Goal: Task Accomplishment & Management: Use online tool/utility

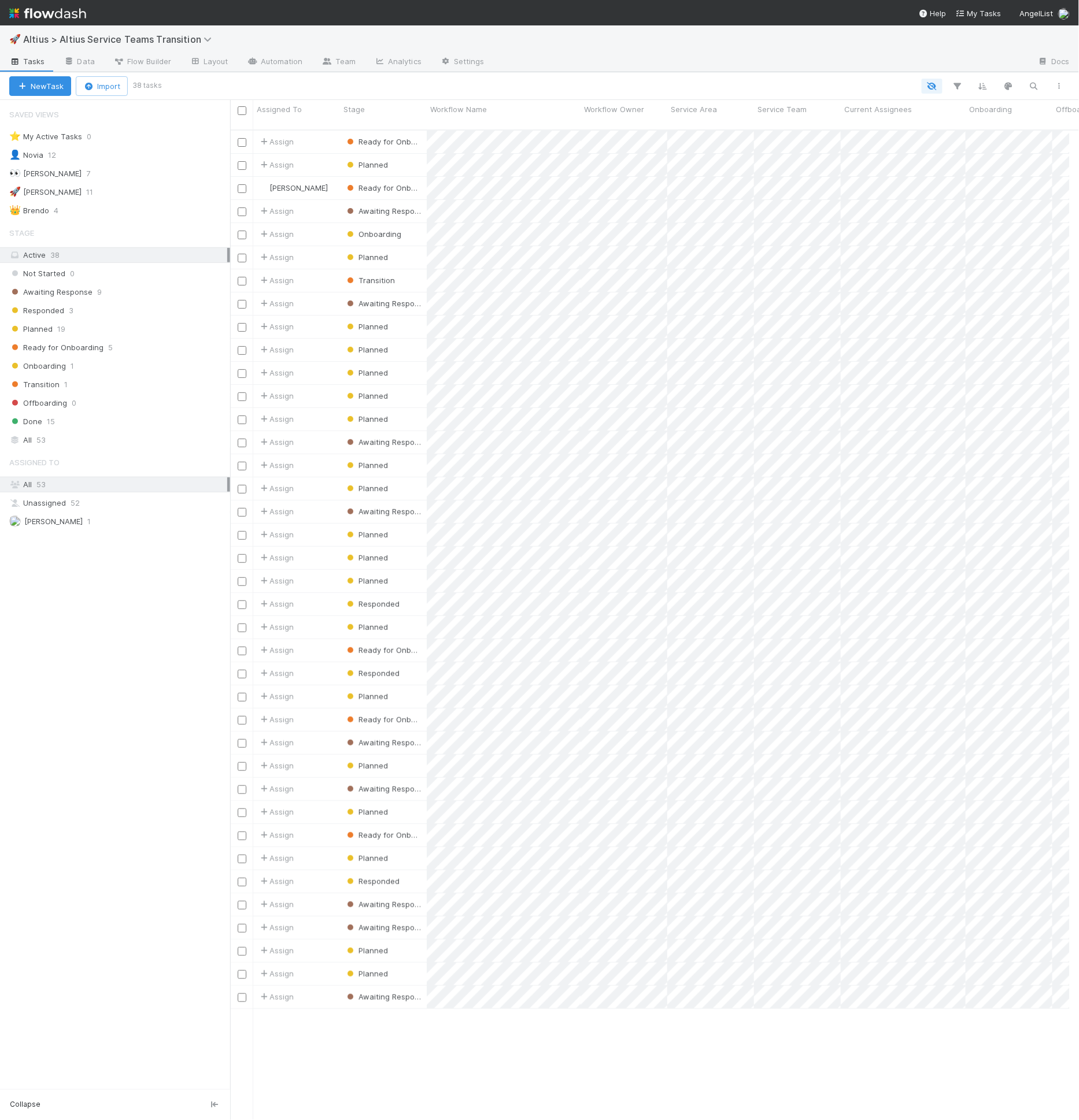
scroll to position [990, 830]
click at [127, 342] on div "Ready for Onboarding 5" at bounding box center [119, 347] width 221 height 15
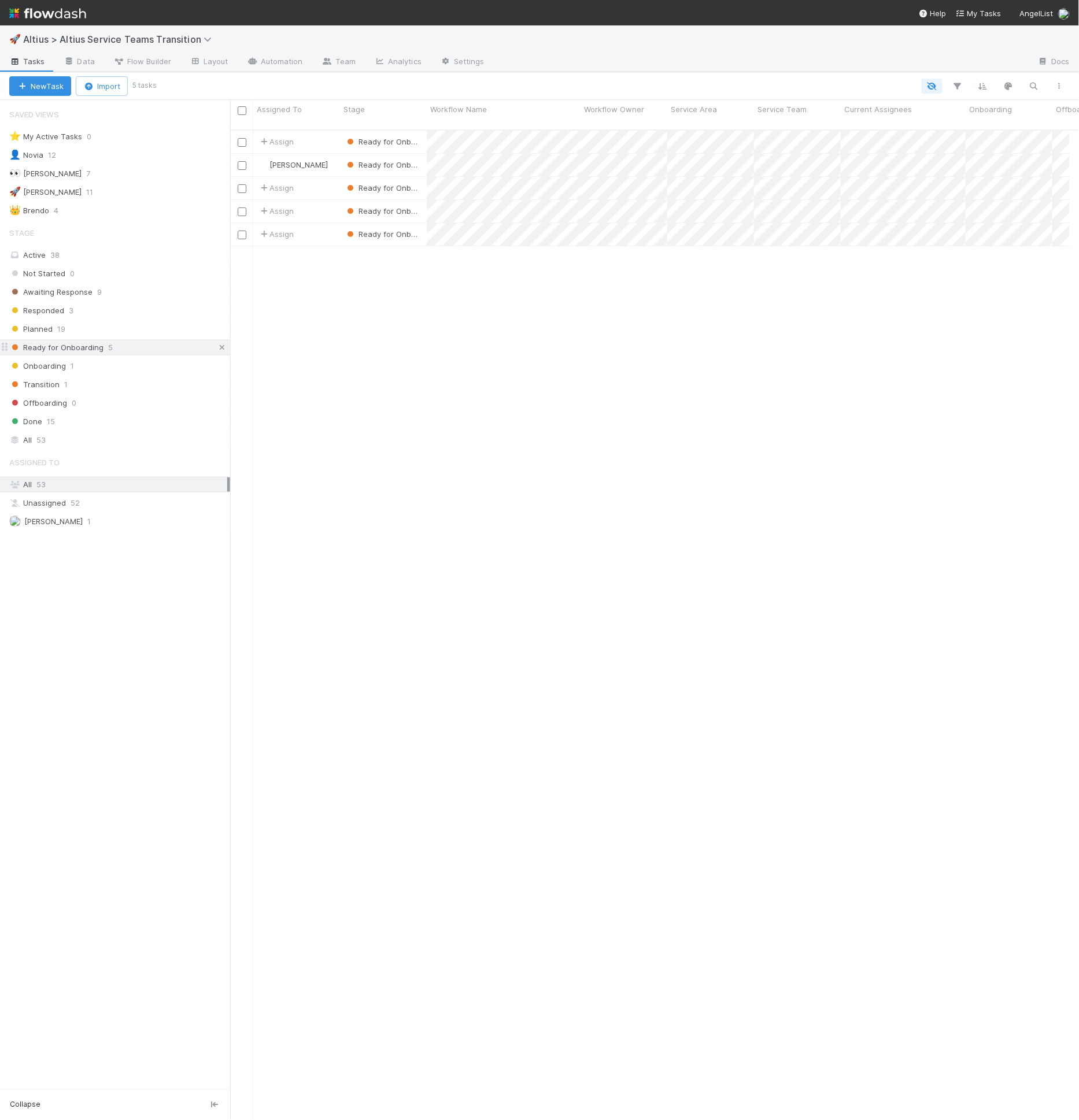
scroll to position [990, 830]
click at [113, 366] on div "Onboarding 1" at bounding box center [119, 366] width 221 height 15
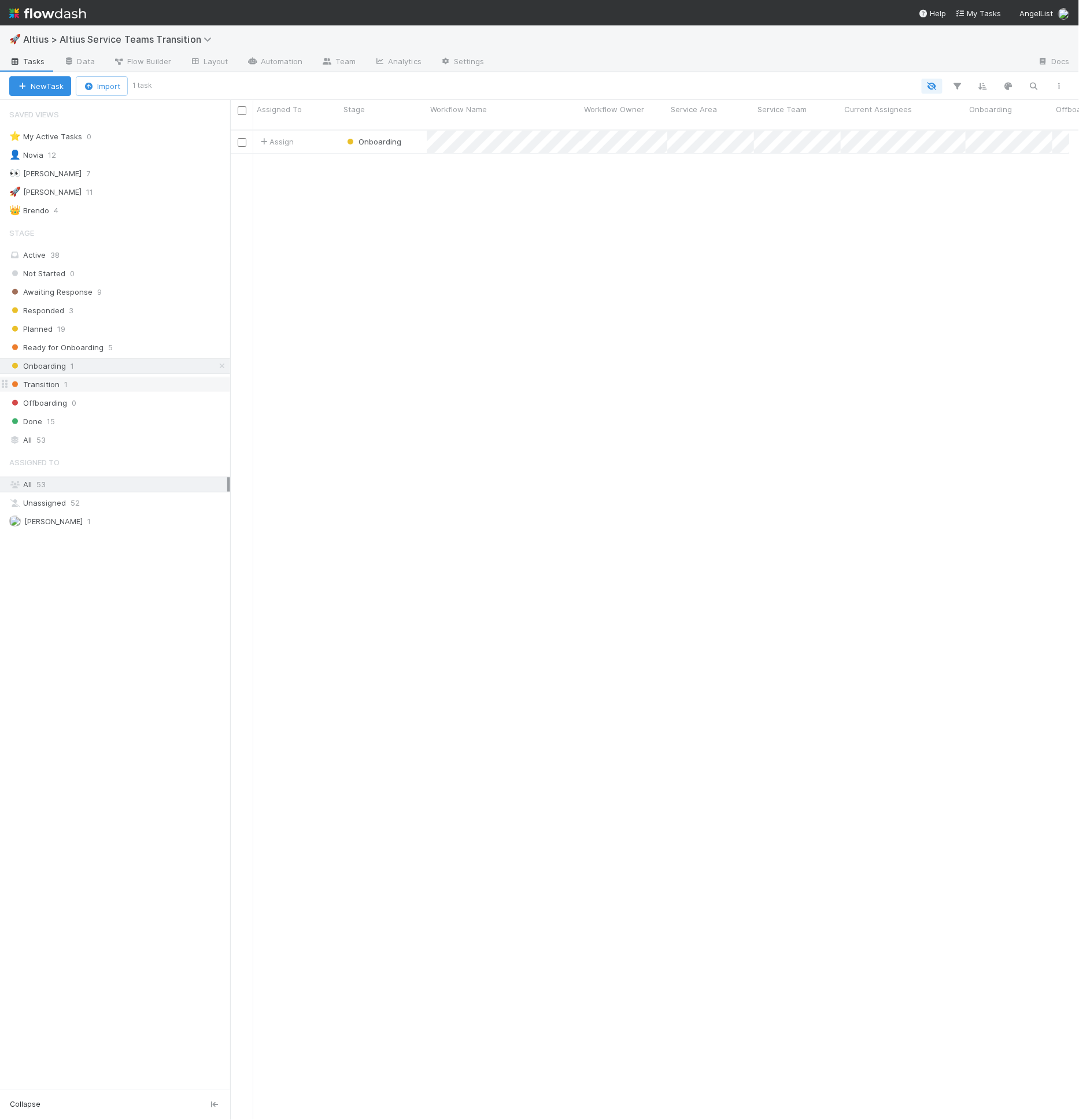
scroll to position [990, 830]
click at [111, 377] on div "Transition 1" at bounding box center [119, 385] width 221 height 15
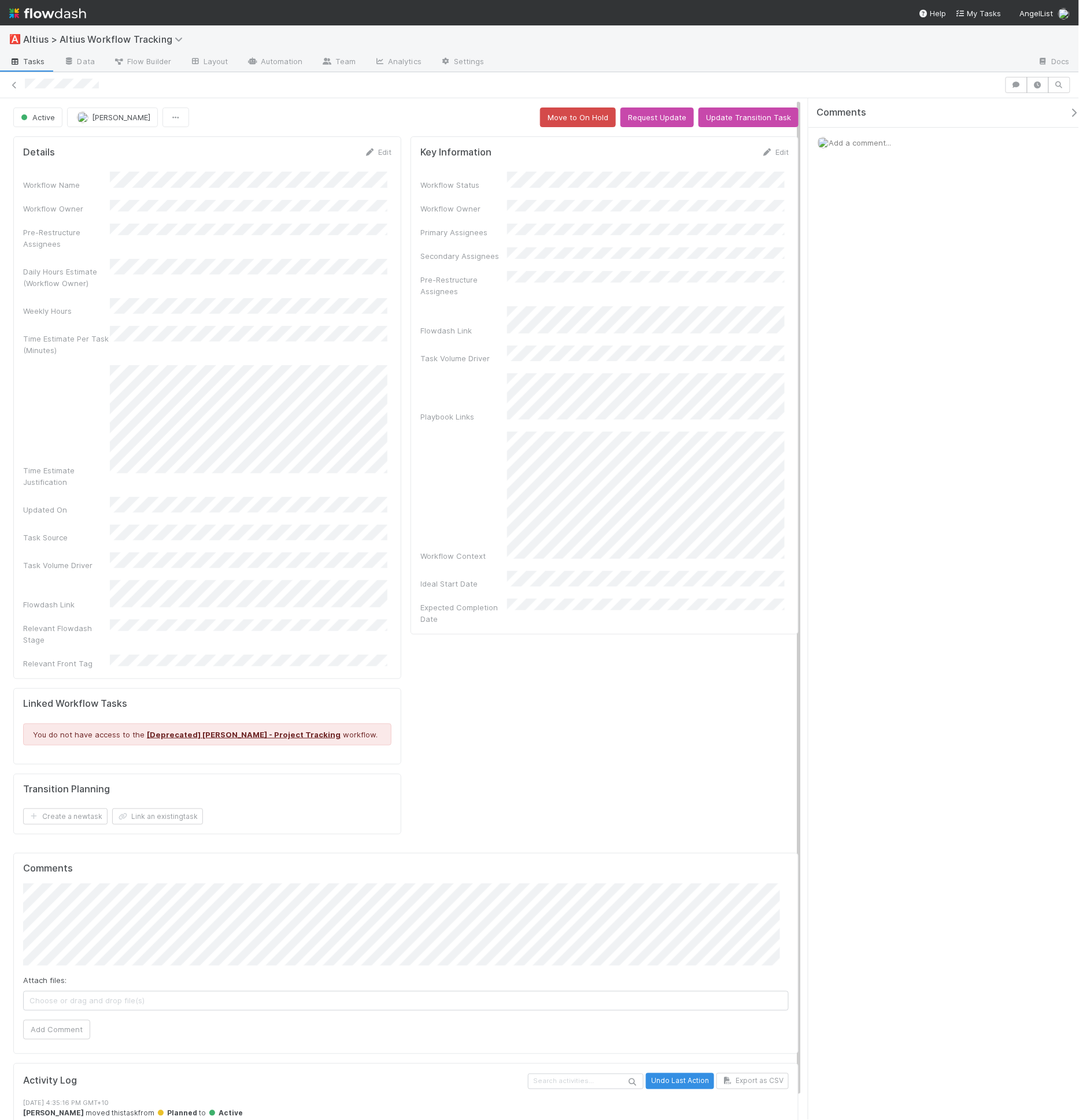
click at [208, 109] on div "Active Lou Mahfoud Move to On Hold Request Update Update Transition Task" at bounding box center [405, 117] width 785 height 19
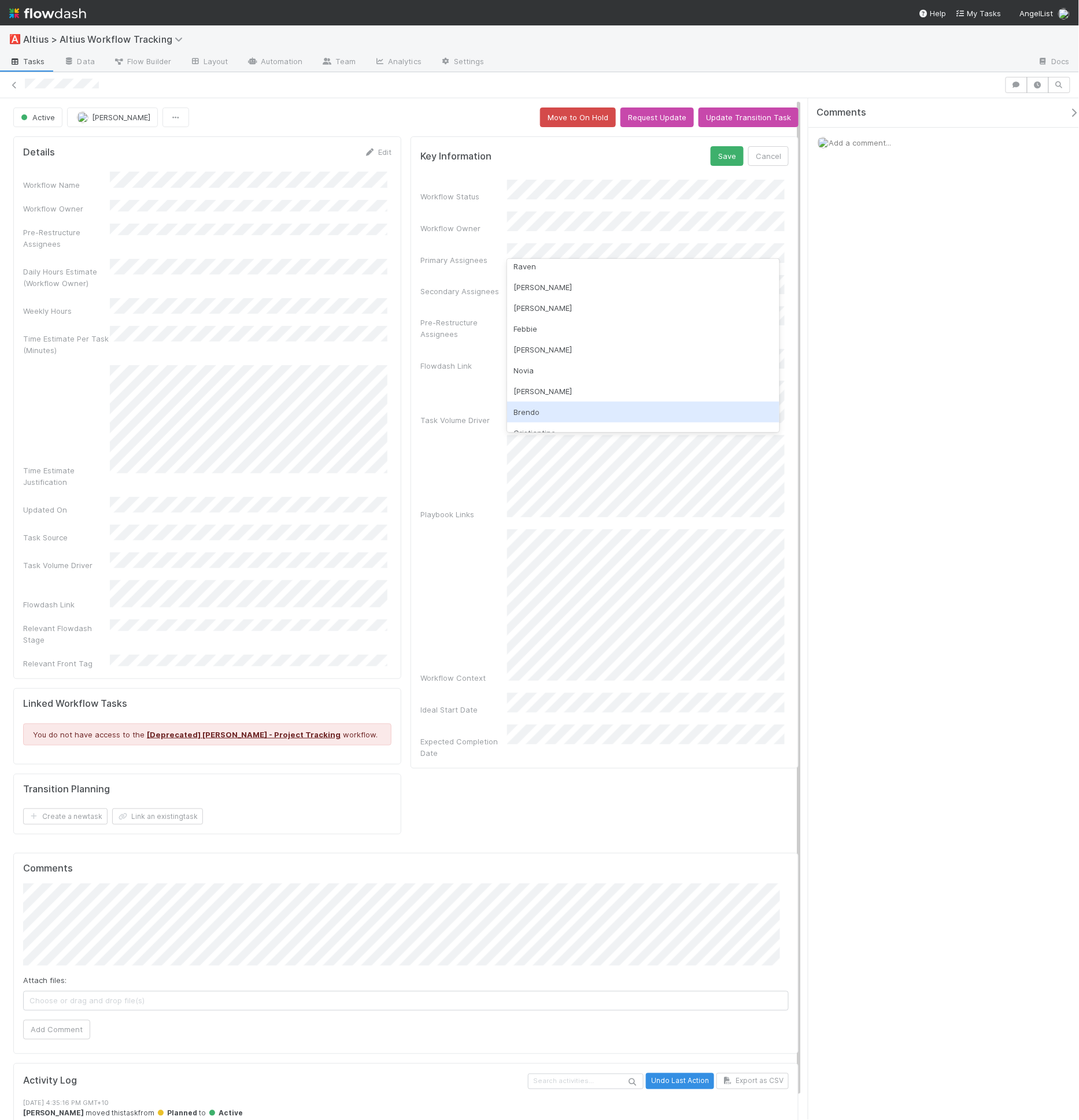
scroll to position [46, 0]
click at [549, 395] on div "[PERSON_NAME]" at bounding box center [644, 392] width 273 height 21
click at [719, 148] on button "Save" at bounding box center [727, 156] width 33 height 19
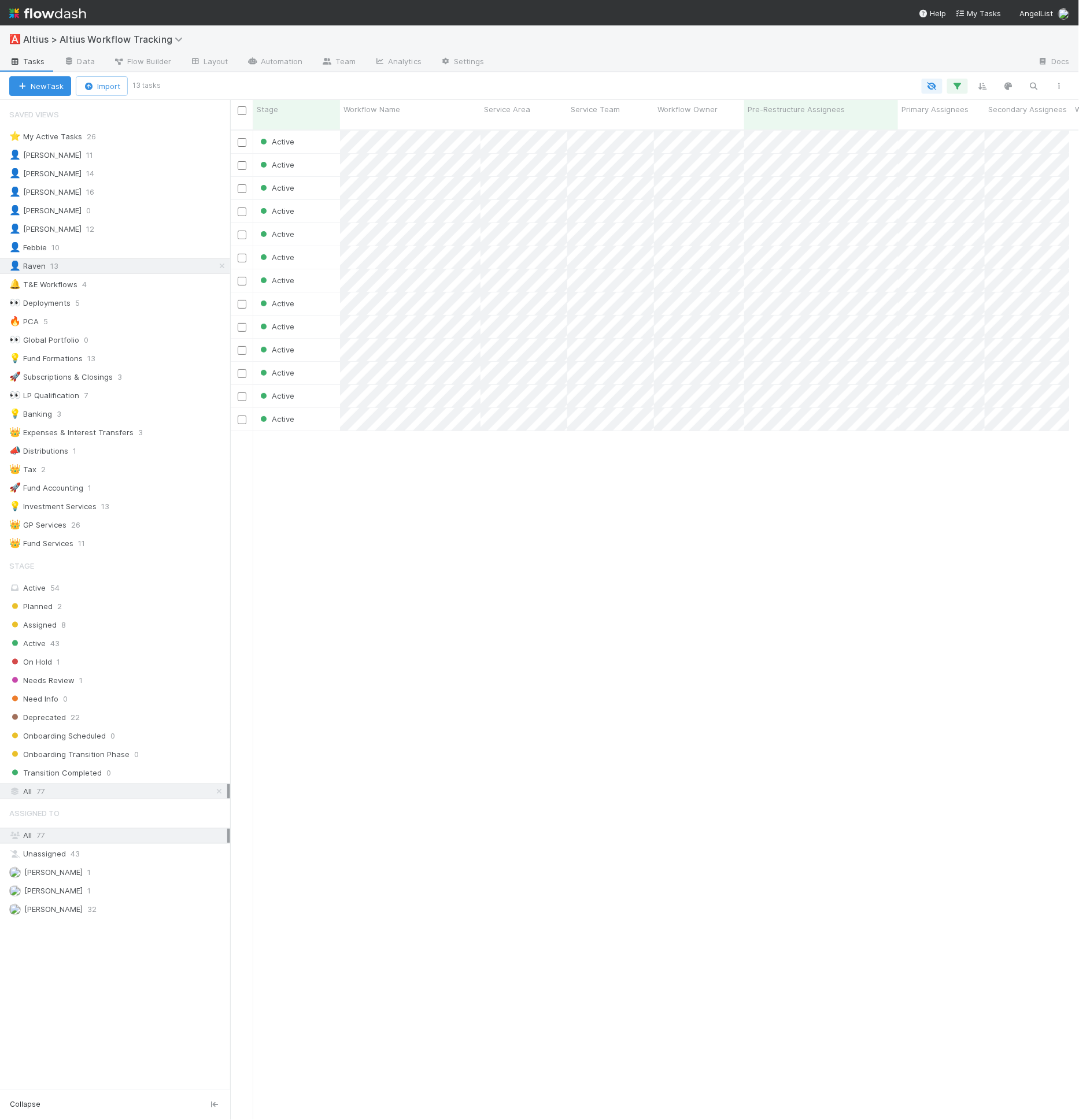
scroll to position [990, 830]
